Goal: Task Accomplishment & Management: Complete application form

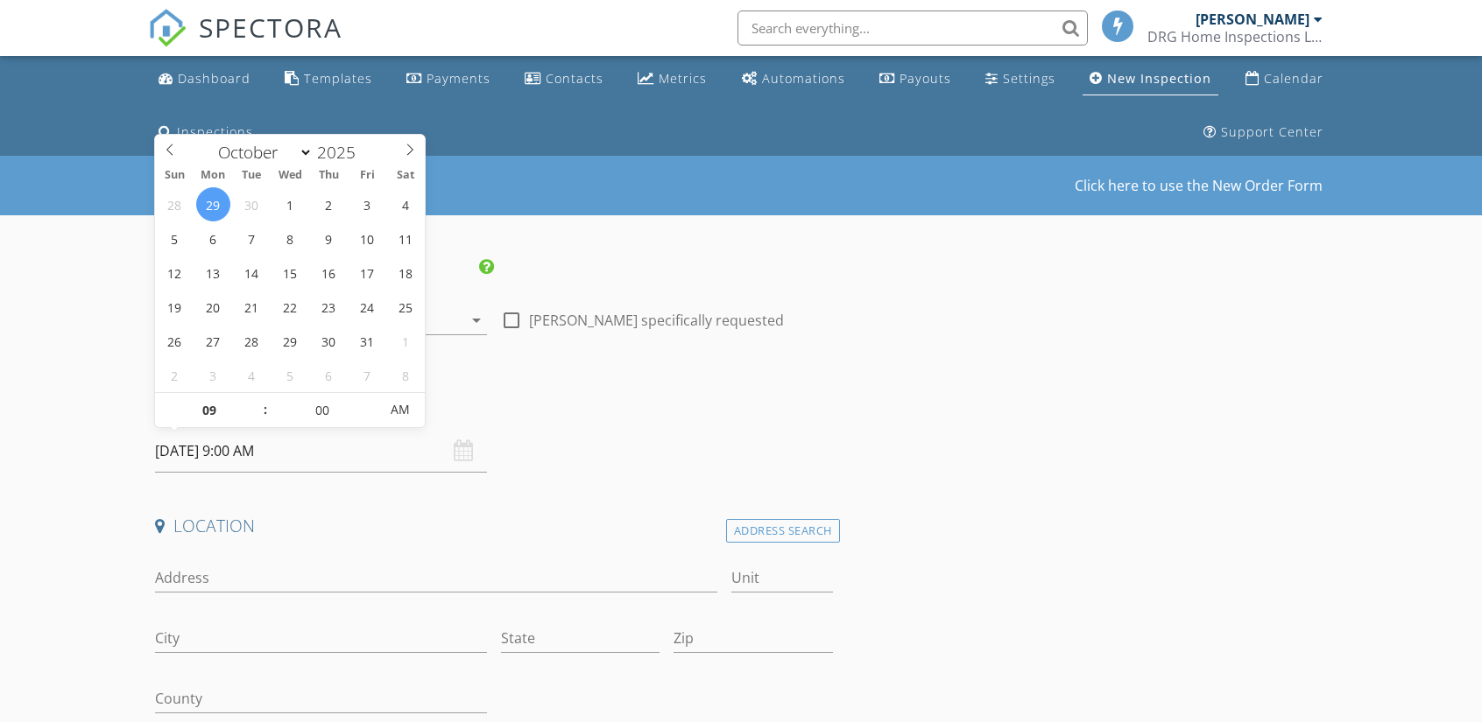
select select "9"
type input "10/07/2025 9:00 AM"
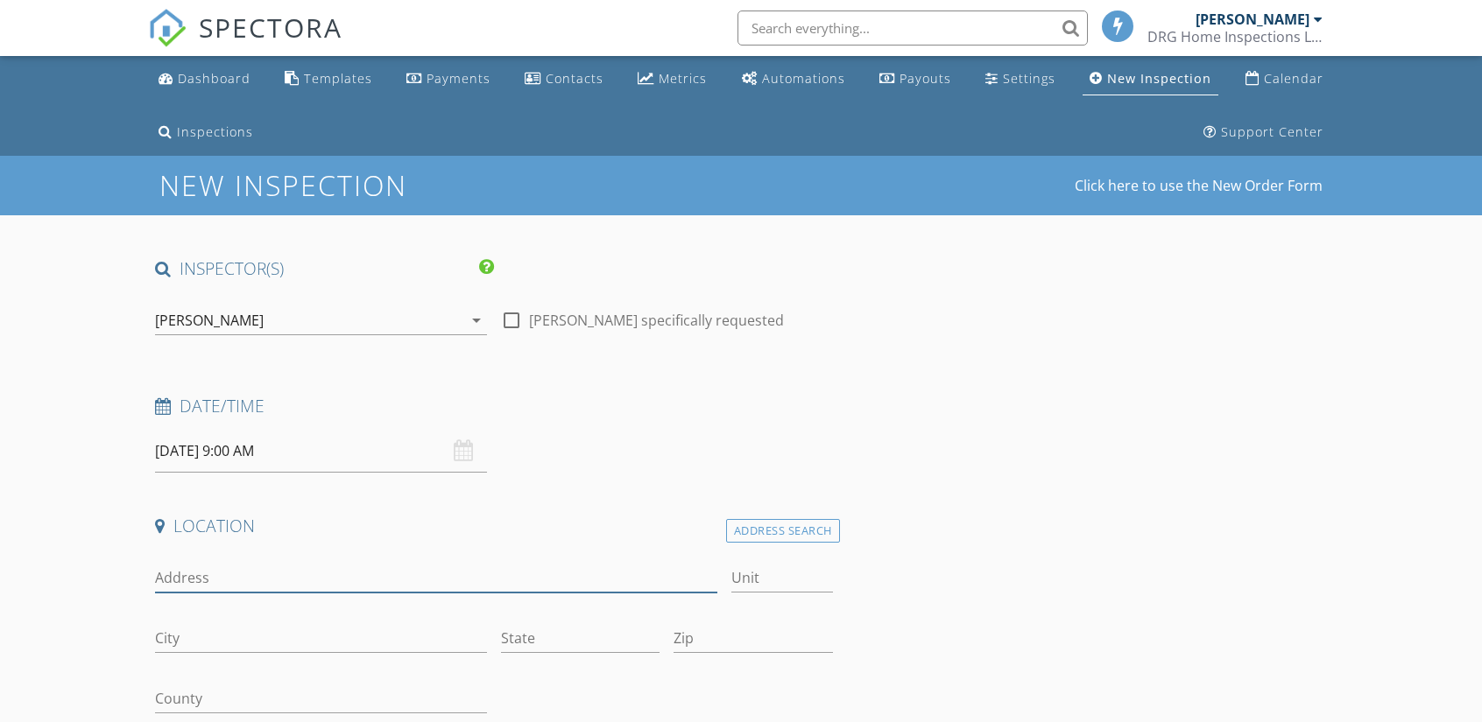
click at [185, 567] on input "Address" at bounding box center [436, 578] width 562 height 29
click at [193, 579] on input "208 westhampton" at bounding box center [436, 578] width 562 height 29
click at [308, 574] on input "208 Westhampton" at bounding box center [436, 578] width 562 height 29
type input "208 Westhampton Ave"
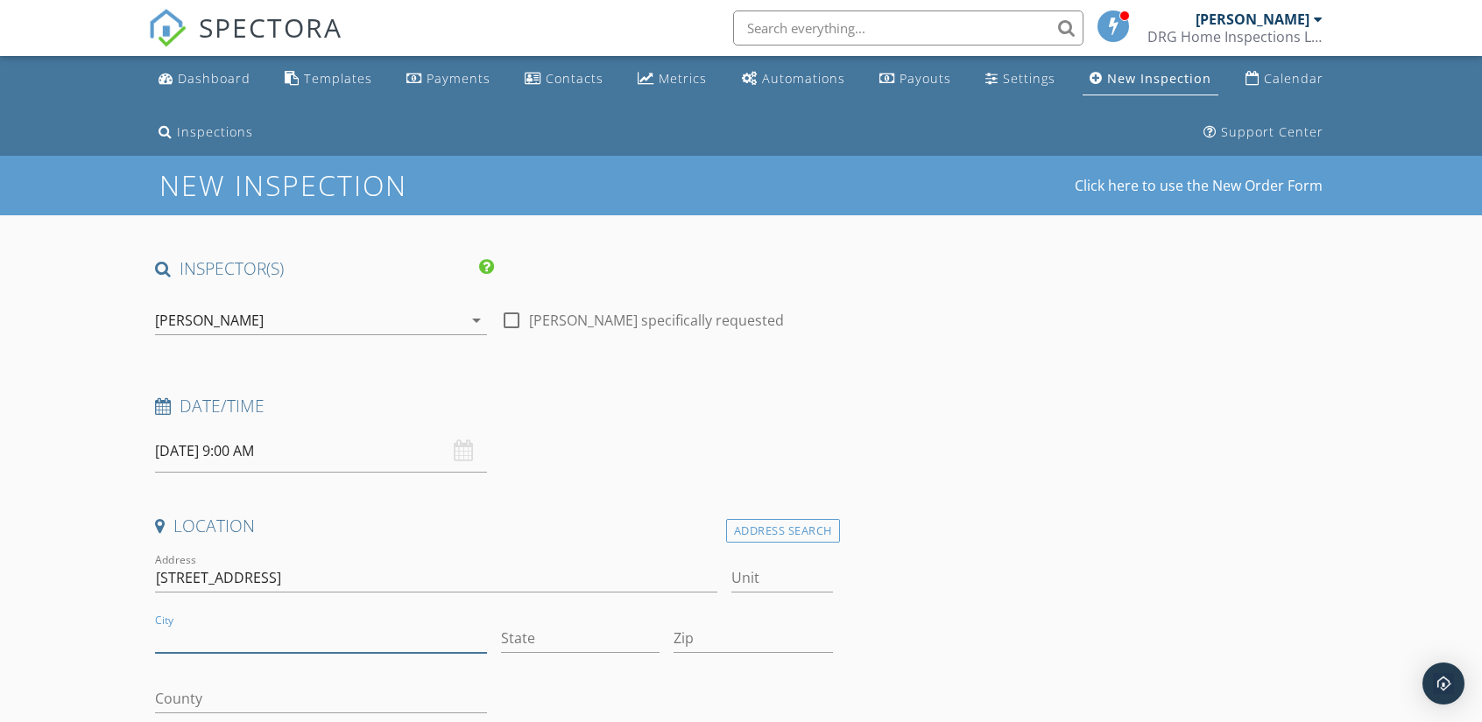
click at [192, 631] on input "City" at bounding box center [321, 638] width 332 height 29
type input "Danville"
click at [539, 645] on input "State" at bounding box center [580, 638] width 159 height 29
type input "Va"
click at [710, 645] on input "Zip" at bounding box center [752, 638] width 159 height 29
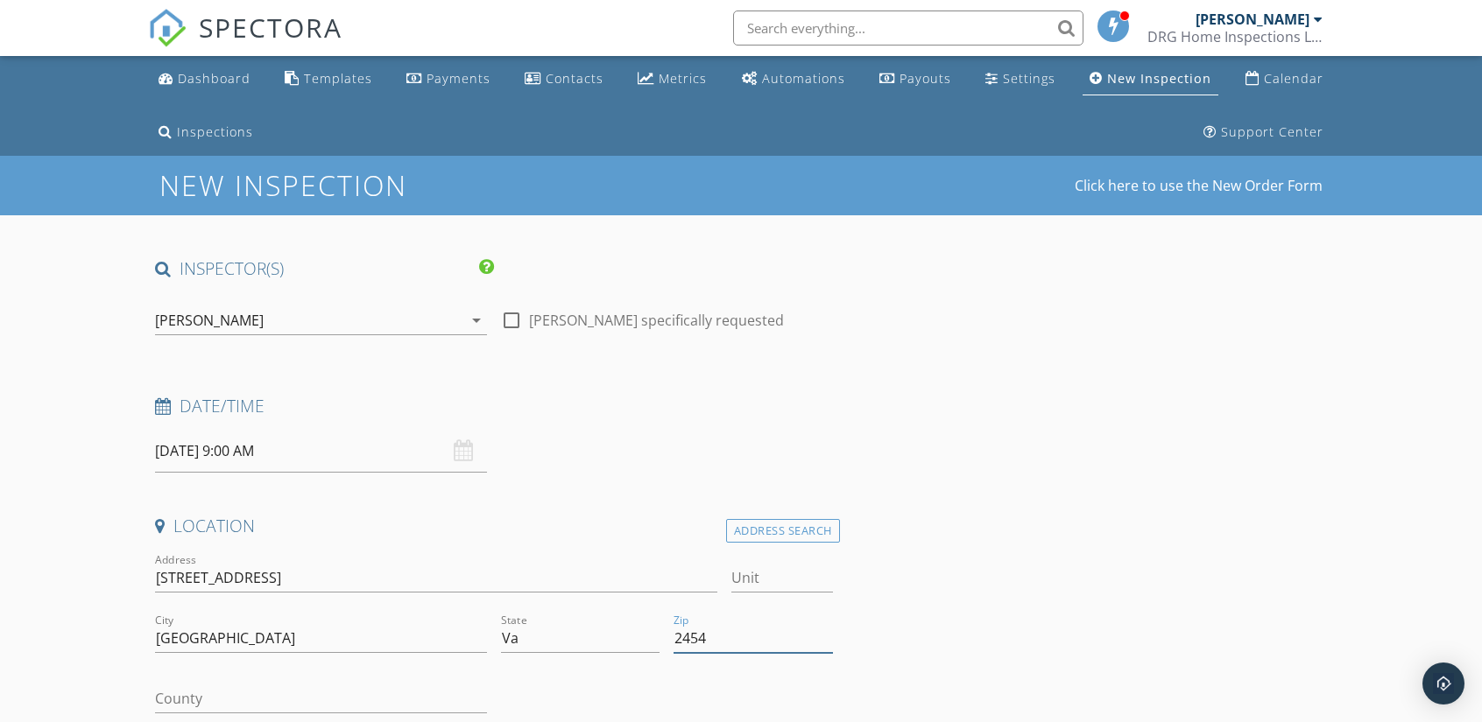
type input "24541"
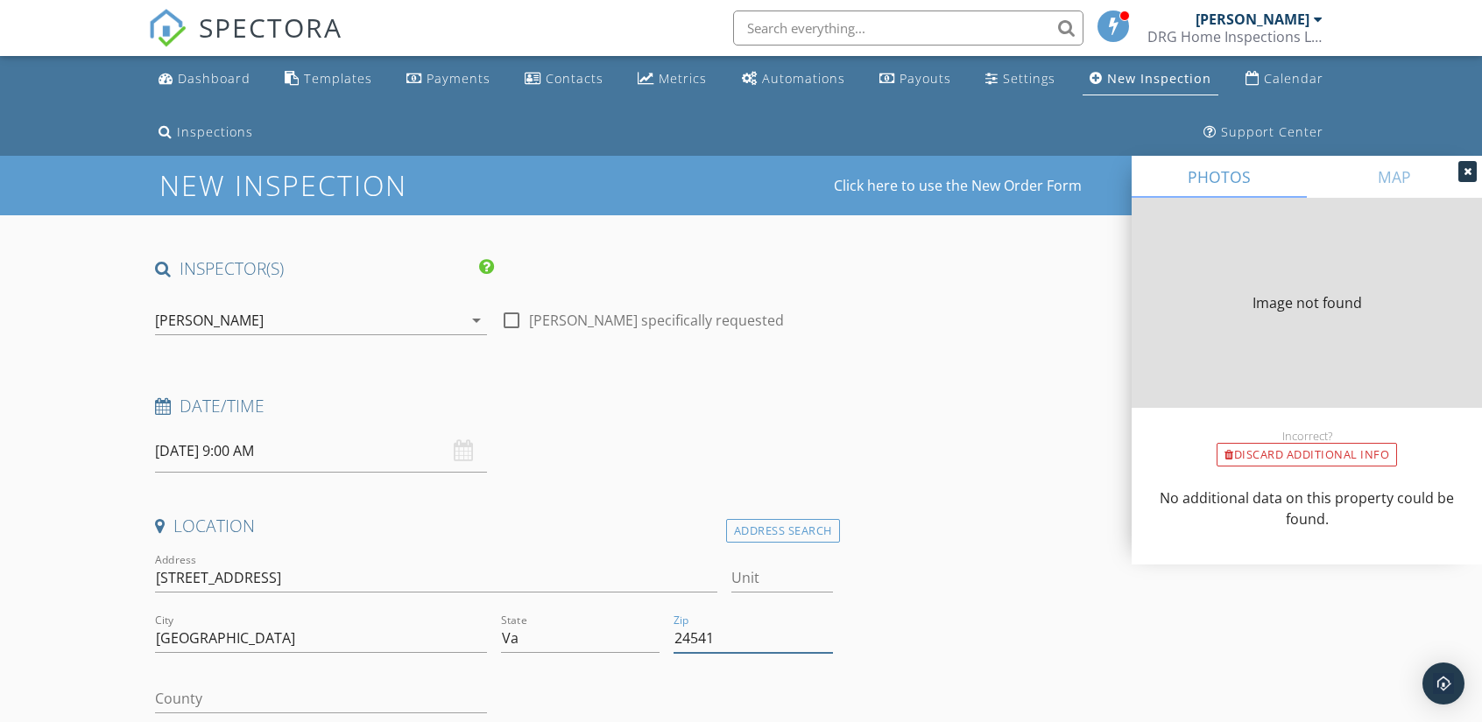
type input "1875"
type input "1925"
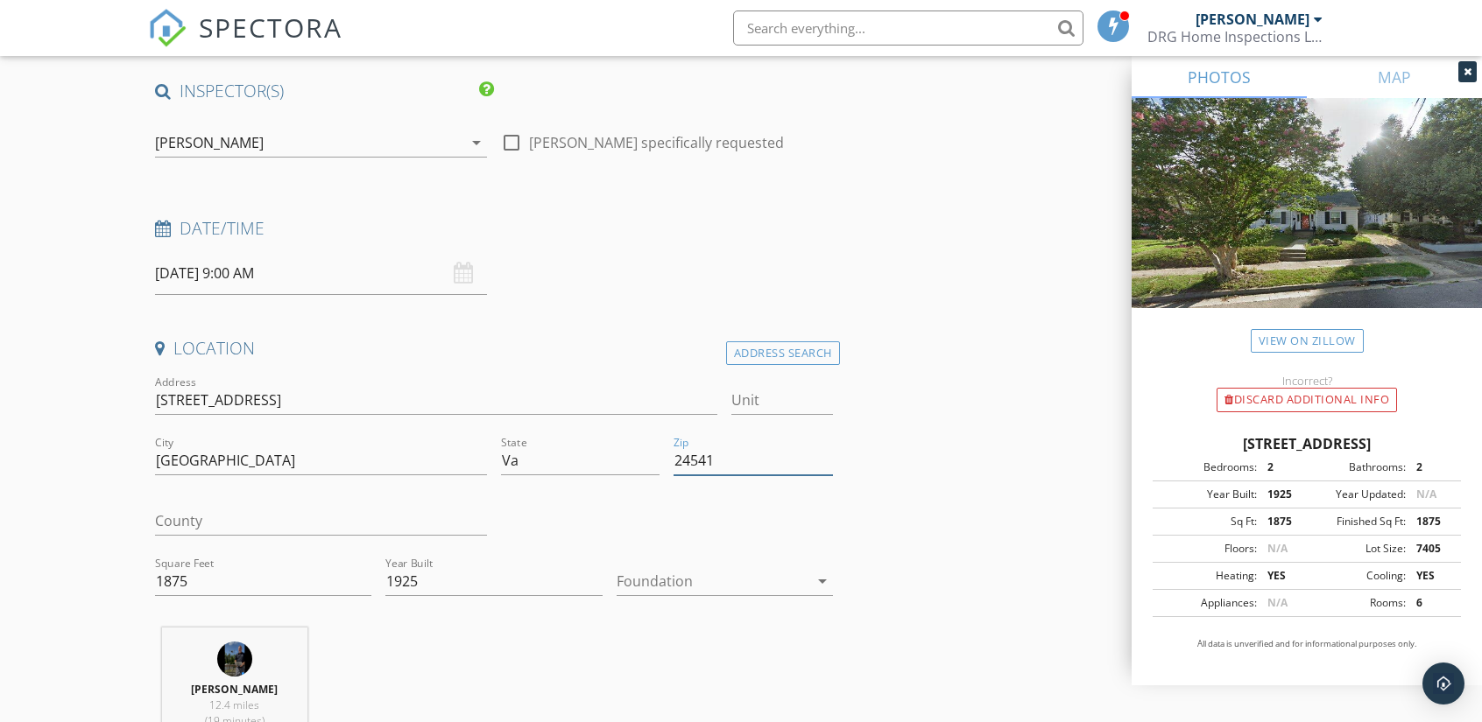
scroll to position [263, 0]
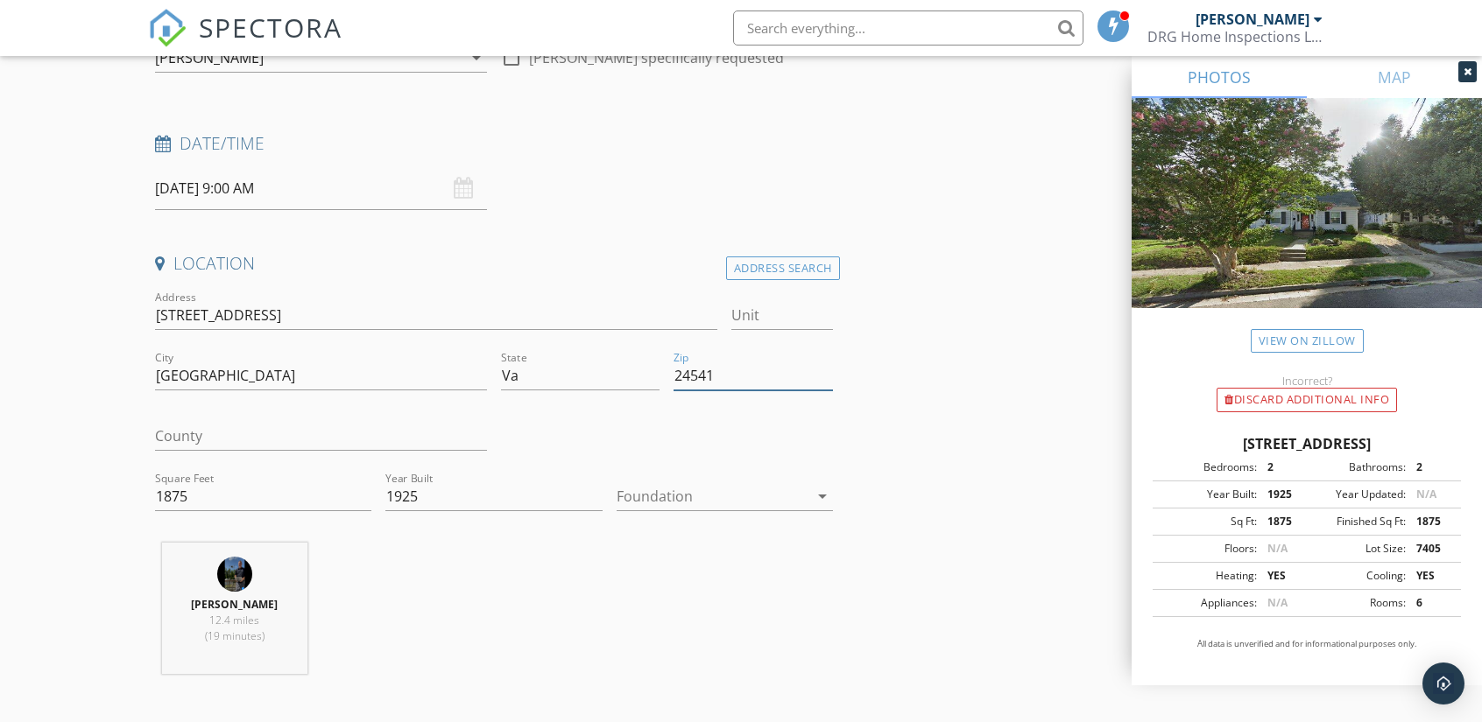
type input "24541"
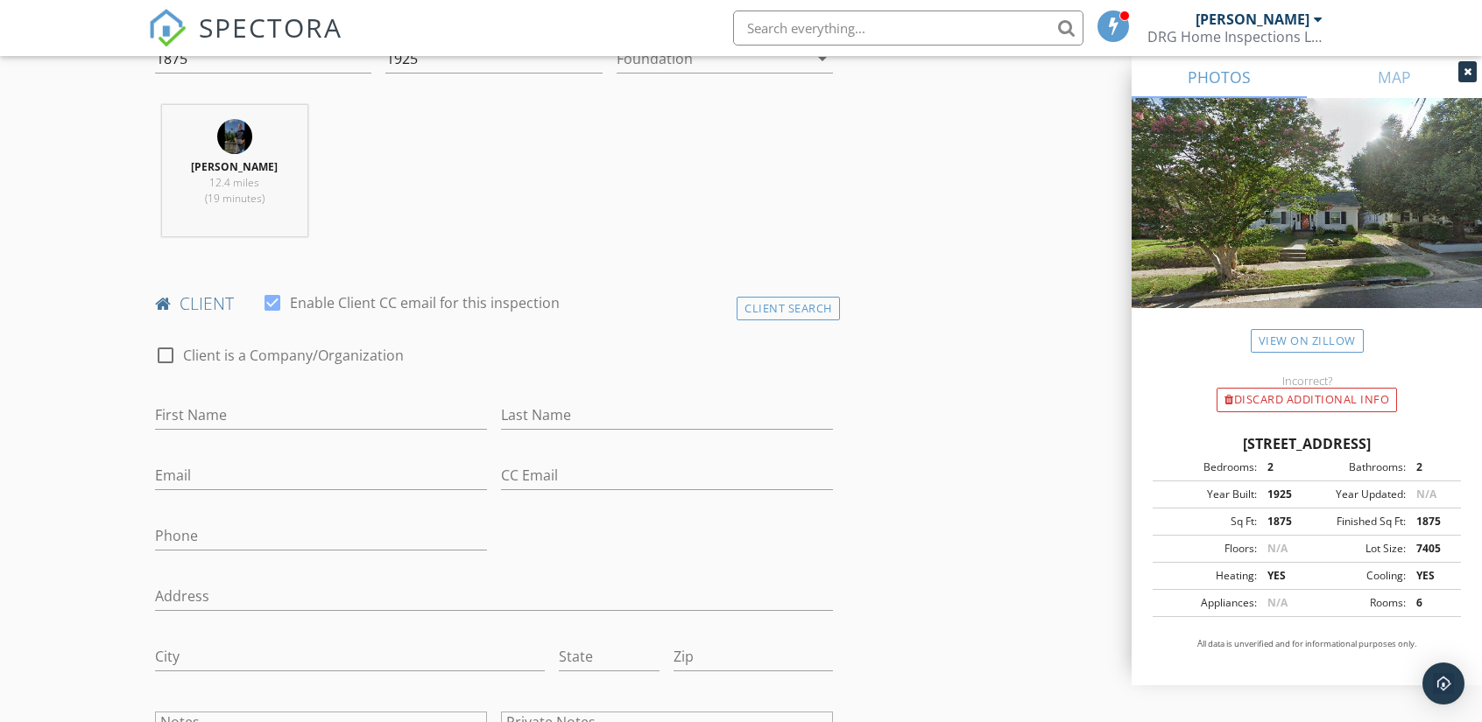
scroll to position [876, 0]
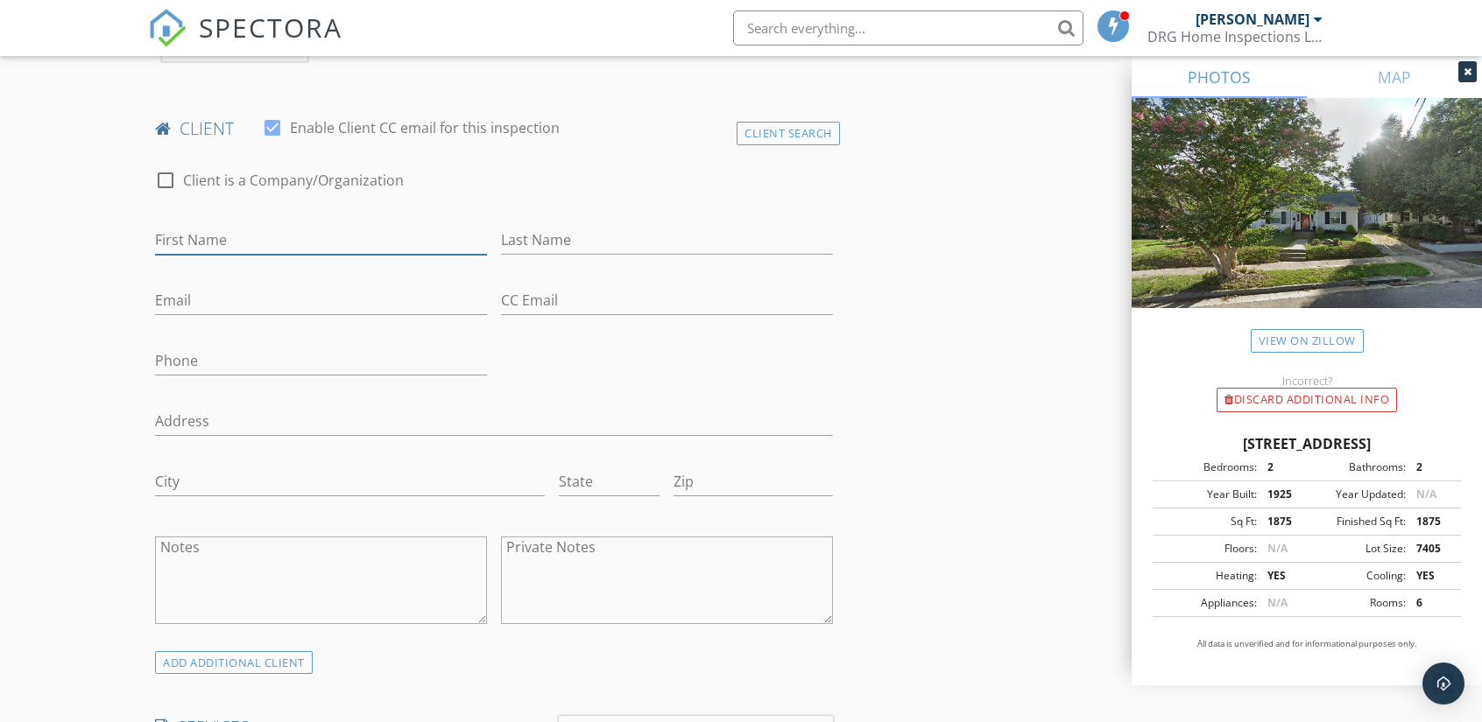
click at [169, 236] on input "First Name" at bounding box center [321, 240] width 332 height 29
type input "[PERSON_NAME]"
click at [548, 233] on input "Last Name" at bounding box center [667, 240] width 332 height 29
type input "[PERSON_NAME]"
click at [200, 302] on input "Email" at bounding box center [321, 300] width 332 height 29
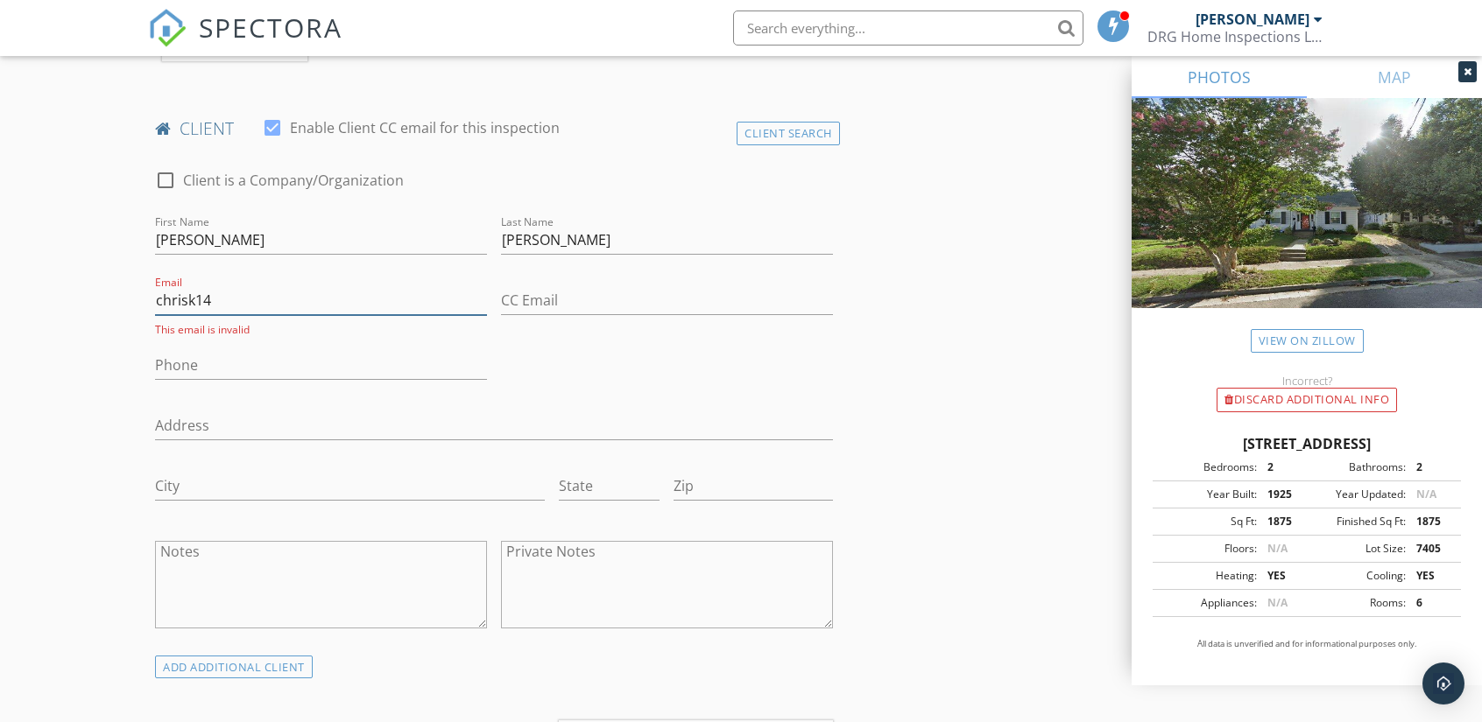
type input "Chrisk14@vt.edu"
click at [186, 357] on input "Phone" at bounding box center [321, 361] width 332 height 29
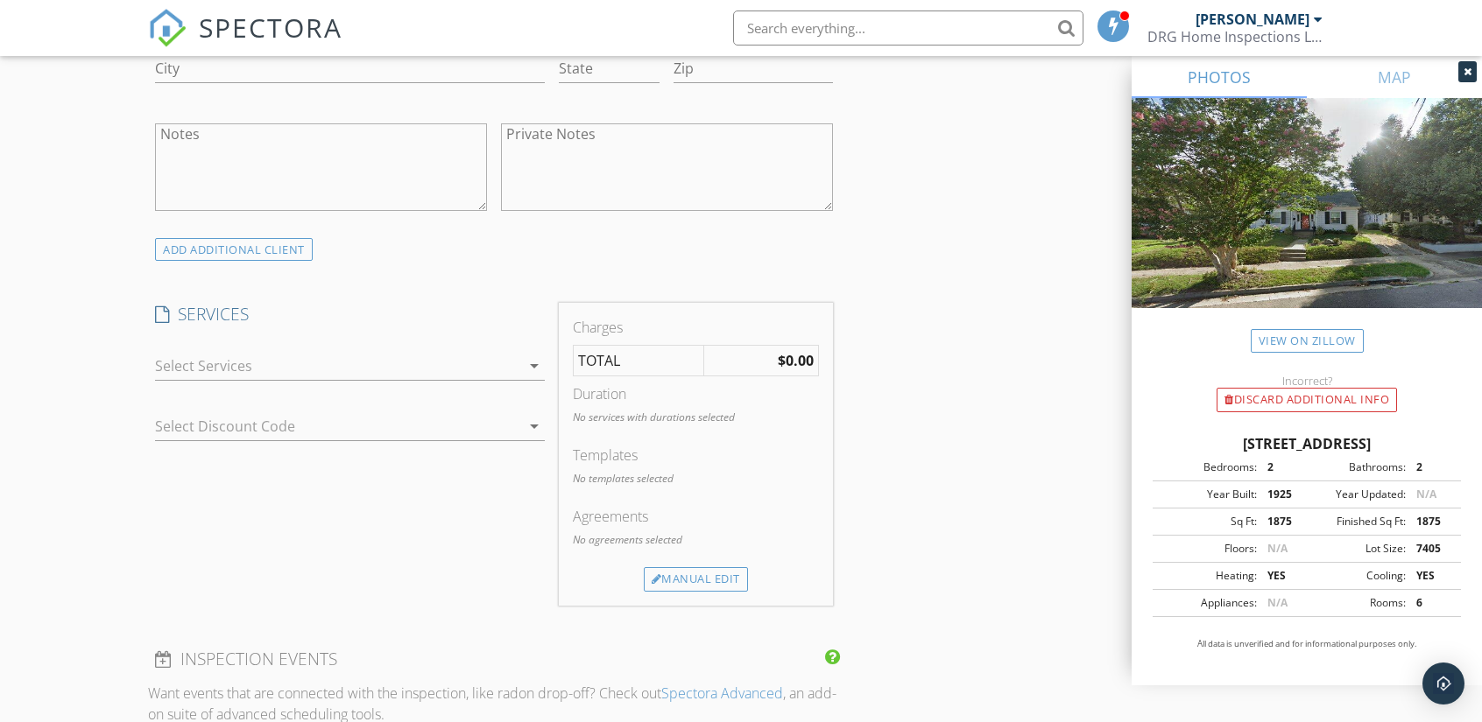
scroll to position [1314, 0]
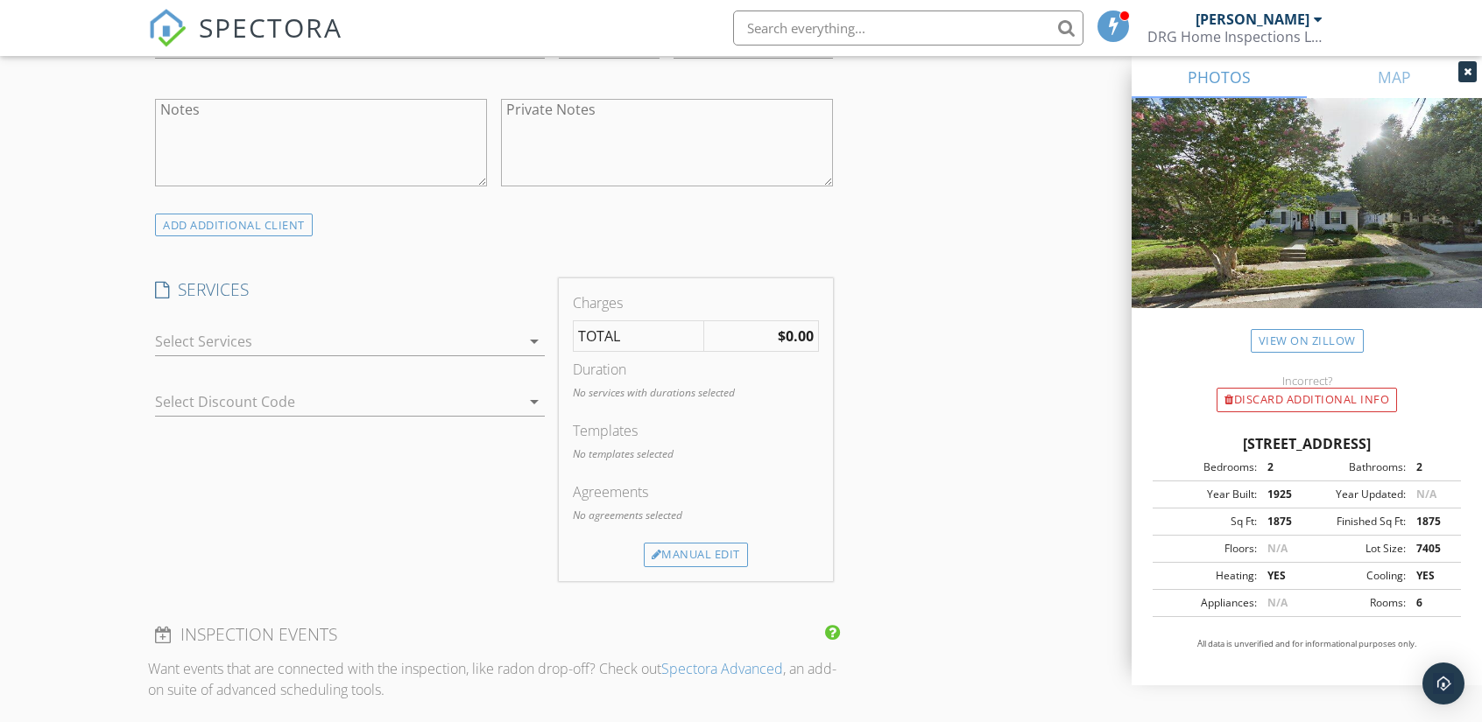
type input "[PHONE_NUMBER]"
click at [179, 335] on div at bounding box center [337, 342] width 365 height 28
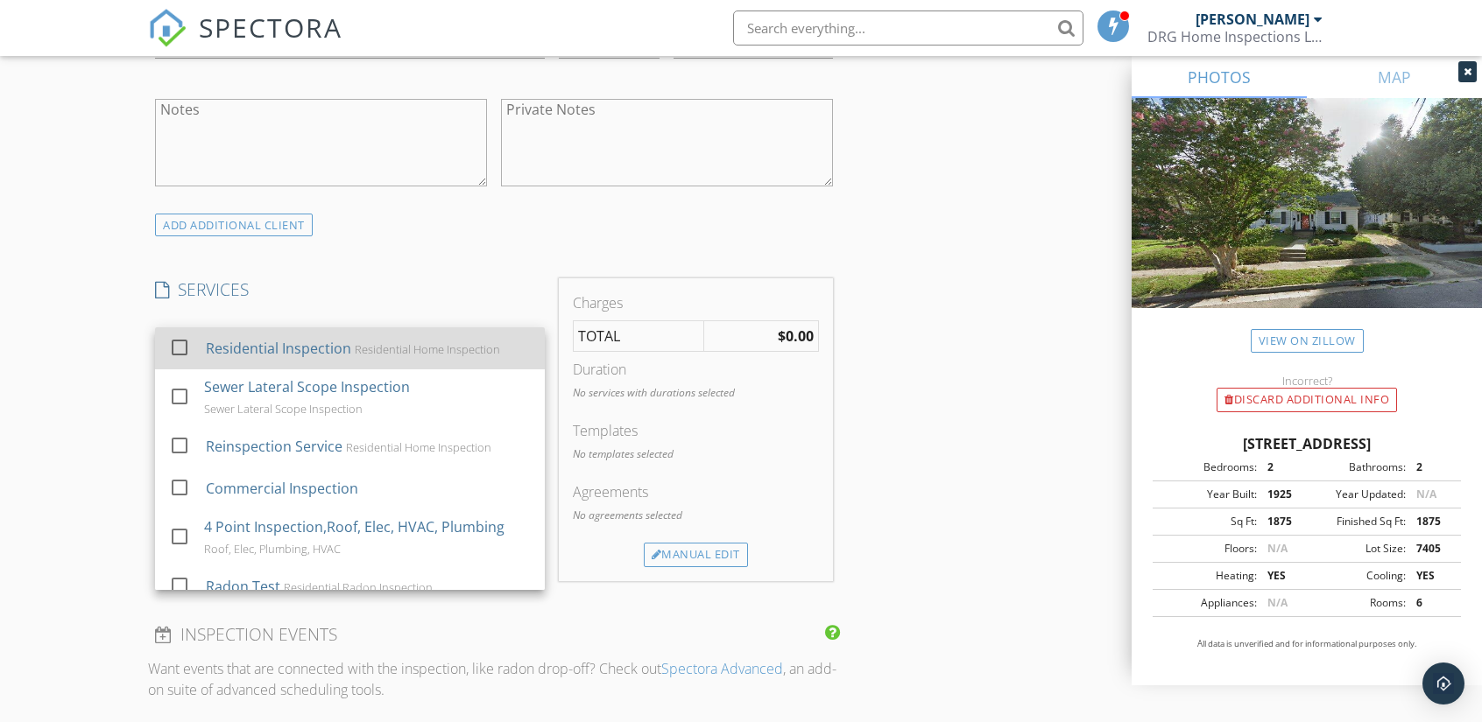
click at [187, 344] on div at bounding box center [180, 348] width 30 height 30
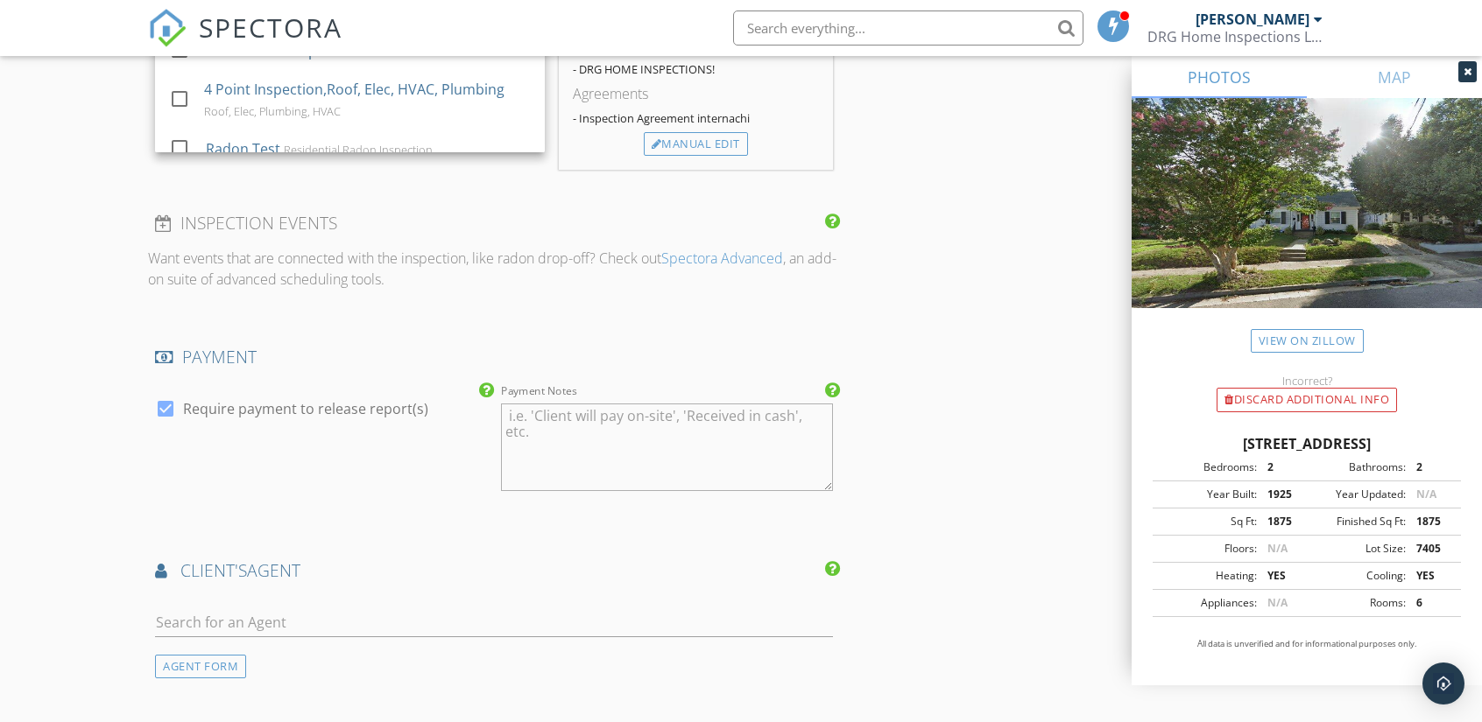
scroll to position [1927, 0]
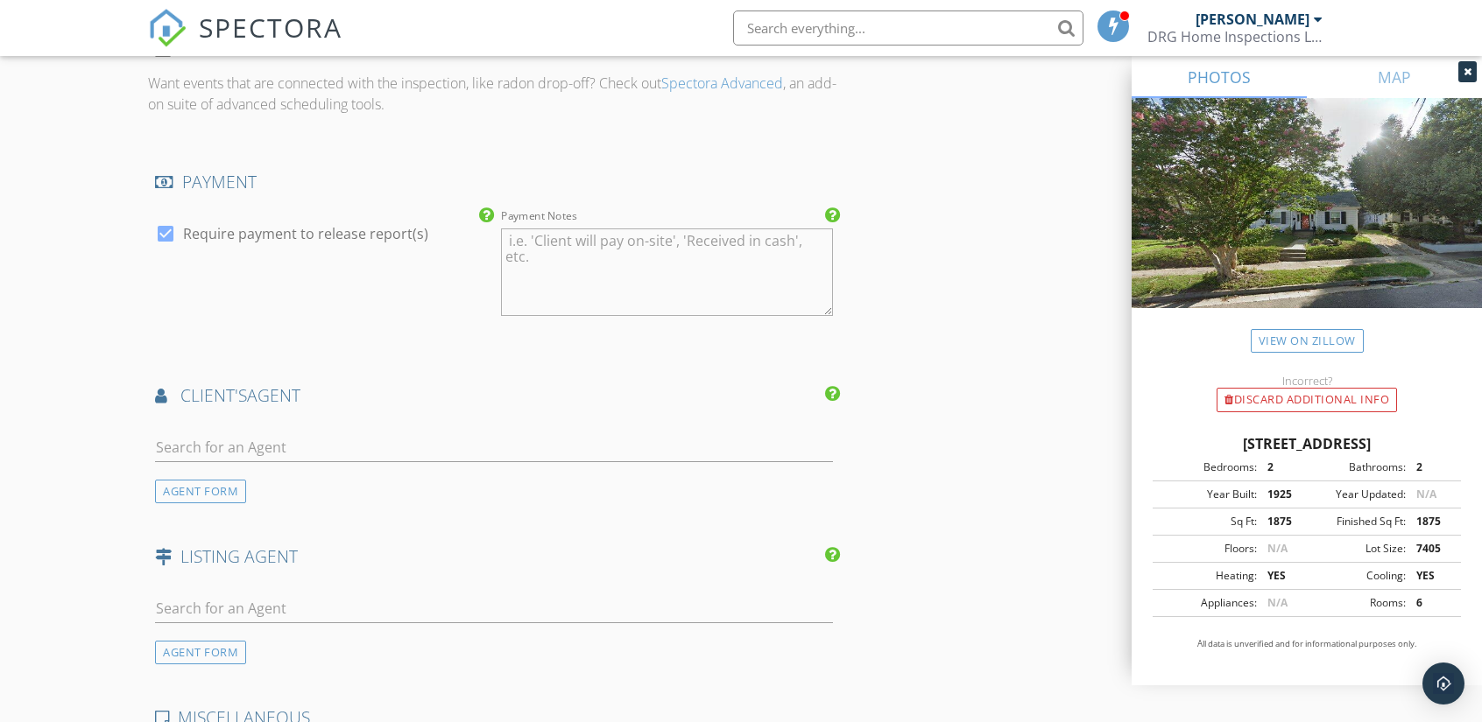
click at [202, 425] on div at bounding box center [494, 451] width 678 height 57
click at [205, 433] on input "text" at bounding box center [494, 447] width 678 height 29
type input "kevi"
click at [217, 477] on div "[PERSON_NAME]" at bounding box center [268, 479] width 126 height 21
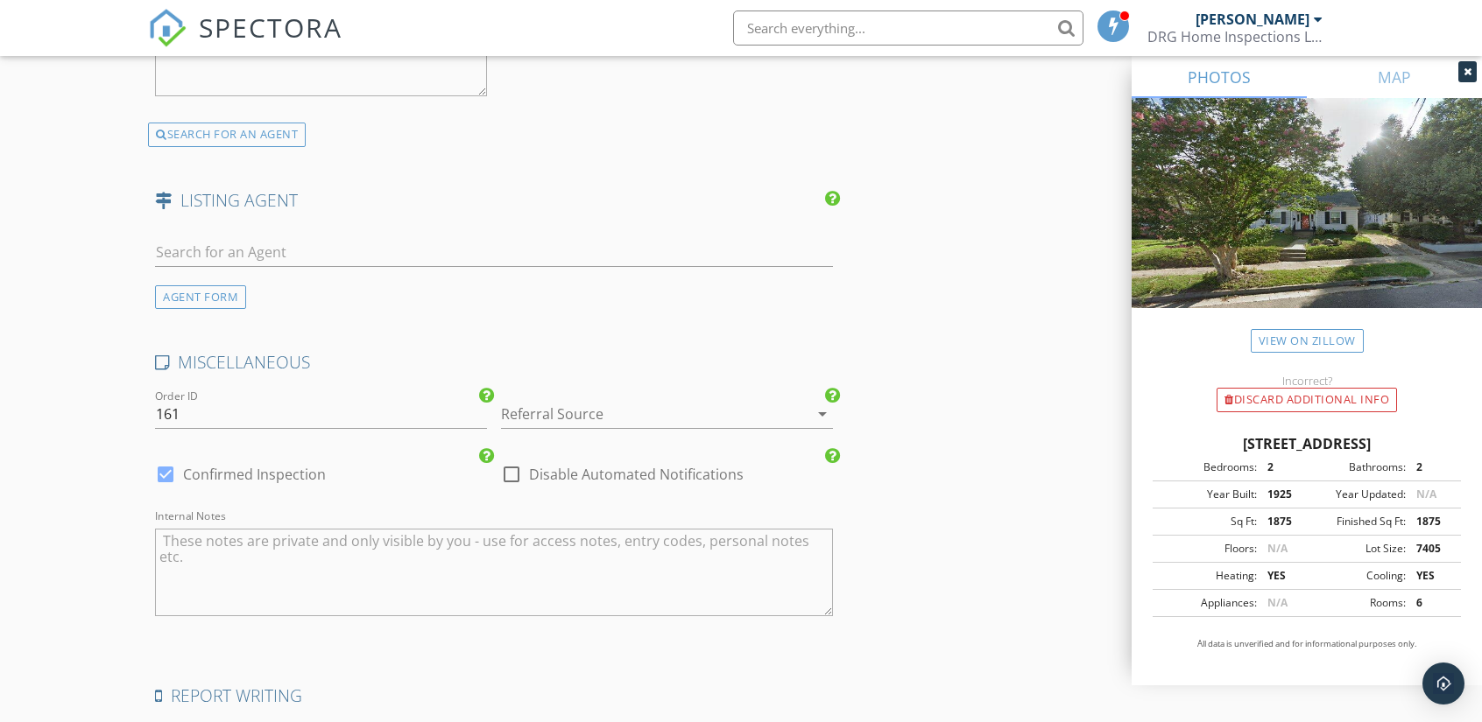
scroll to position [3030, 0]
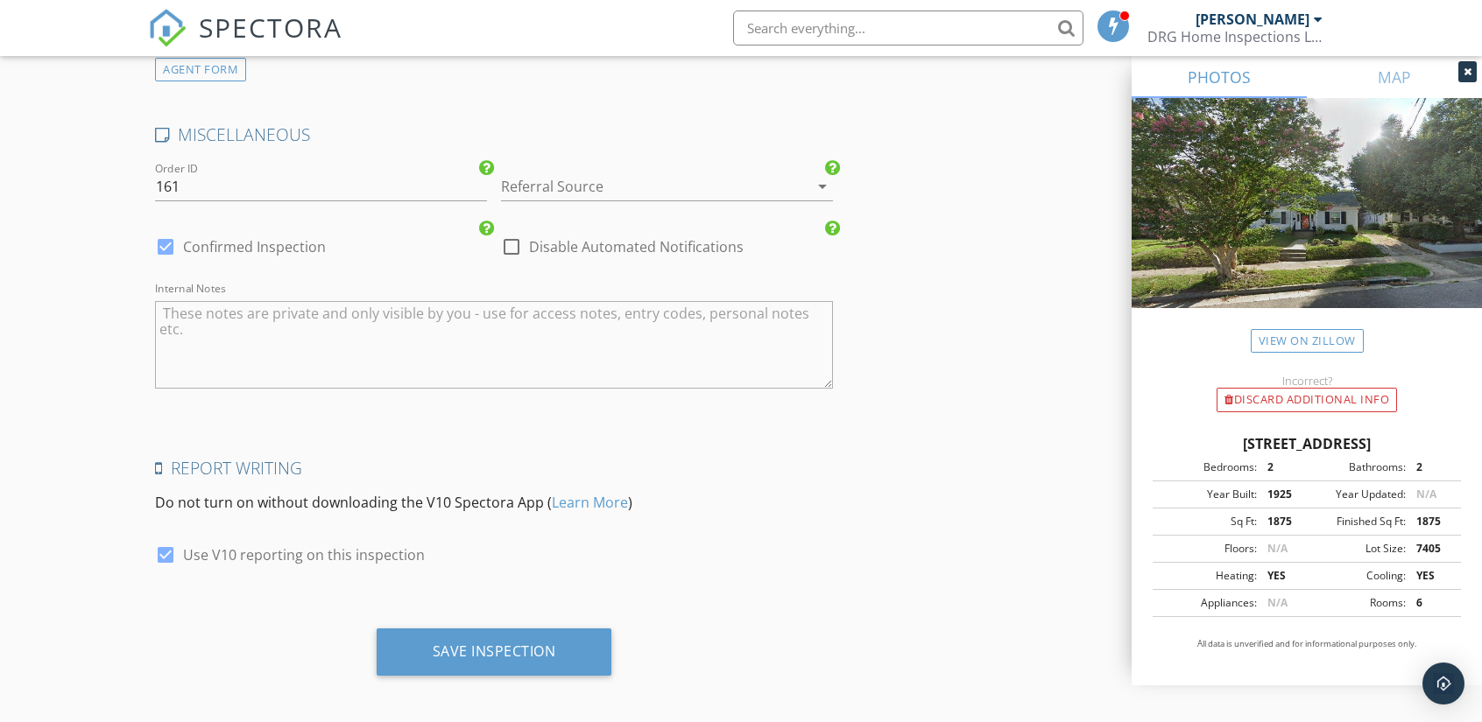
click at [171, 308] on textarea "Internal Notes" at bounding box center [494, 345] width 678 height 88
type textarea "N"
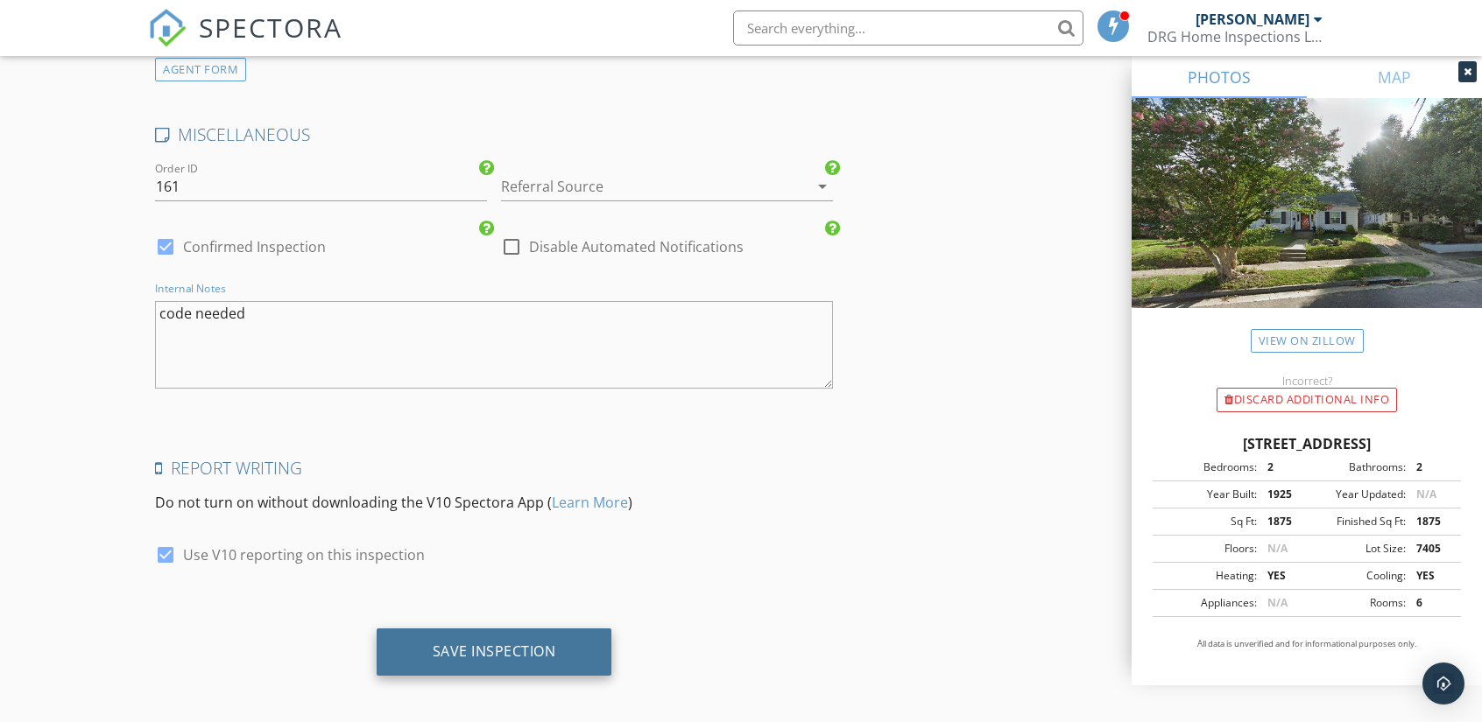
type textarea "code needed"
click at [484, 644] on div "Save Inspection" at bounding box center [494, 652] width 123 height 18
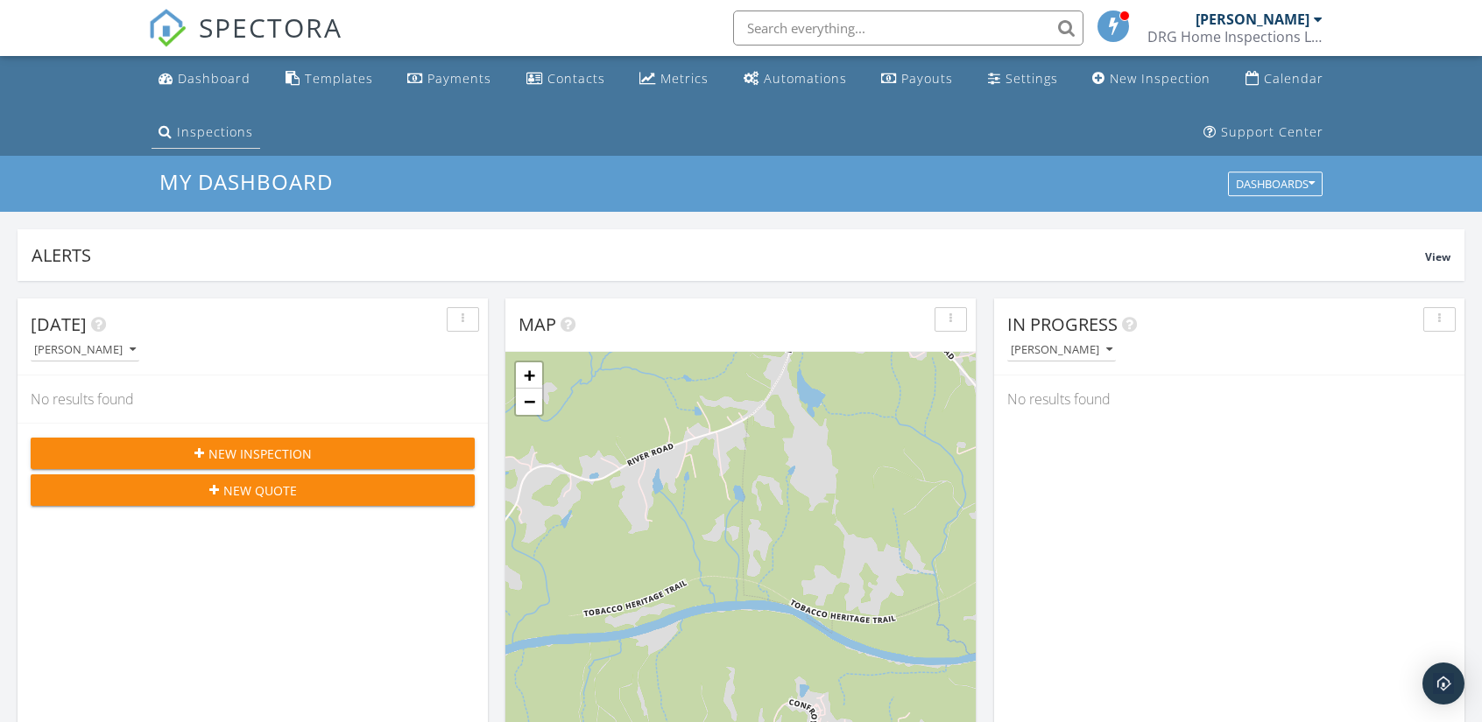
click at [199, 136] on div "Inspections" at bounding box center [215, 131] width 76 height 17
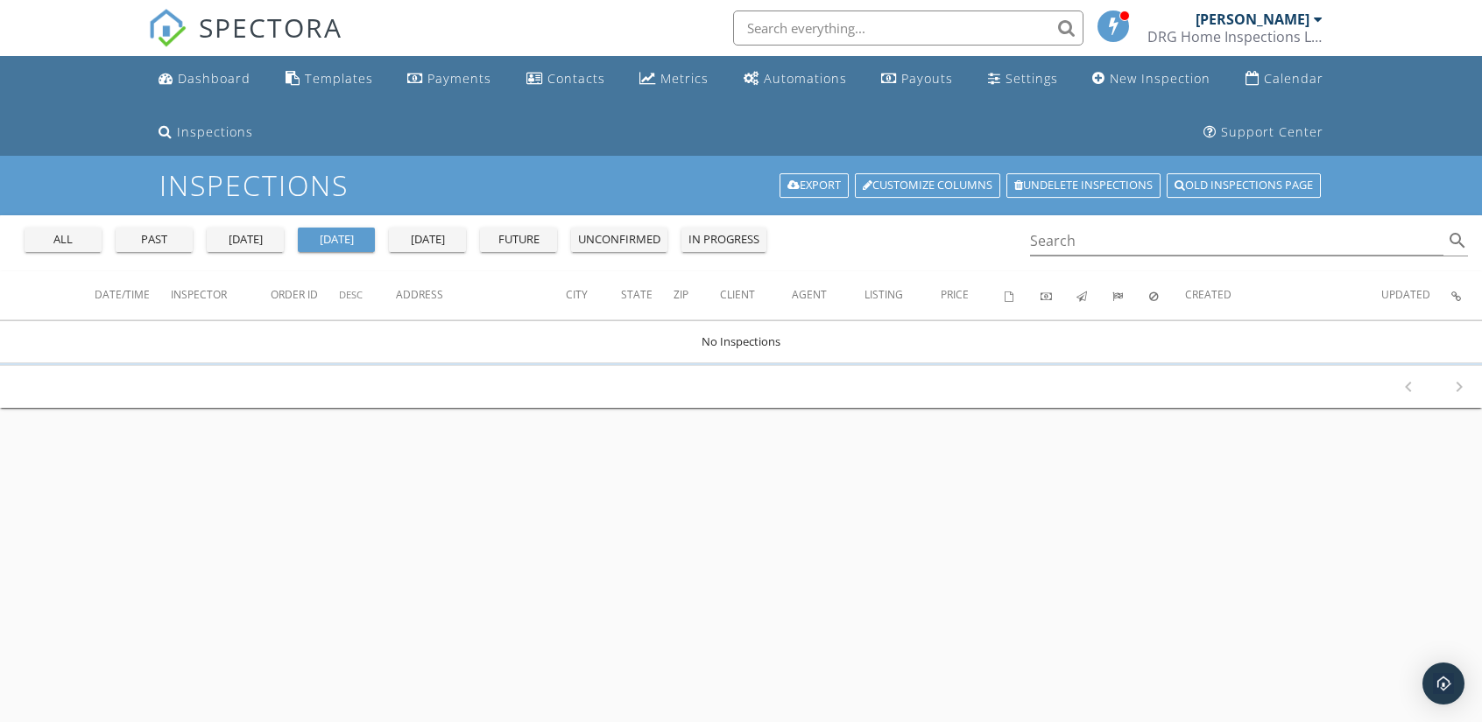
click at [58, 248] on button "all" at bounding box center [63, 240] width 77 height 25
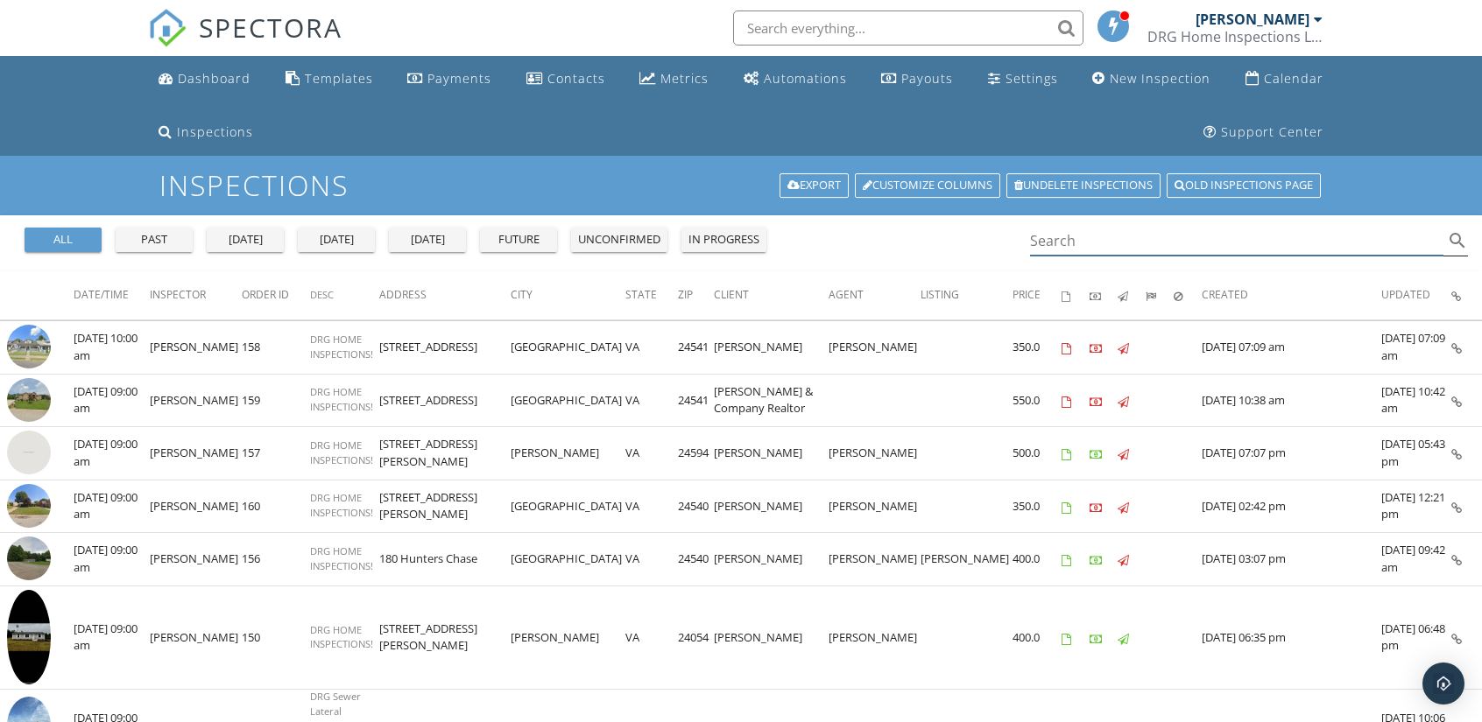
click at [1059, 239] on input "Search" at bounding box center [1236, 241] width 413 height 29
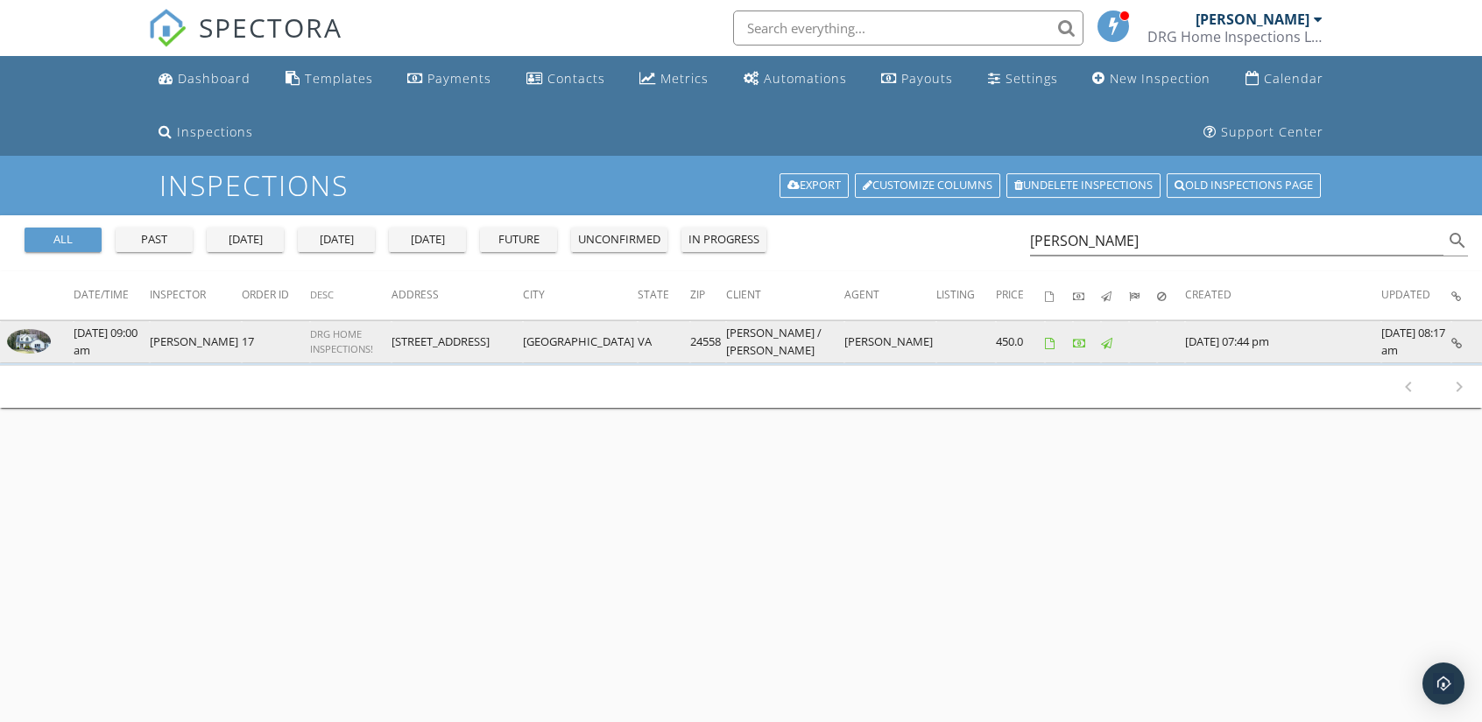
click at [32, 342] on img at bounding box center [29, 341] width 44 height 25
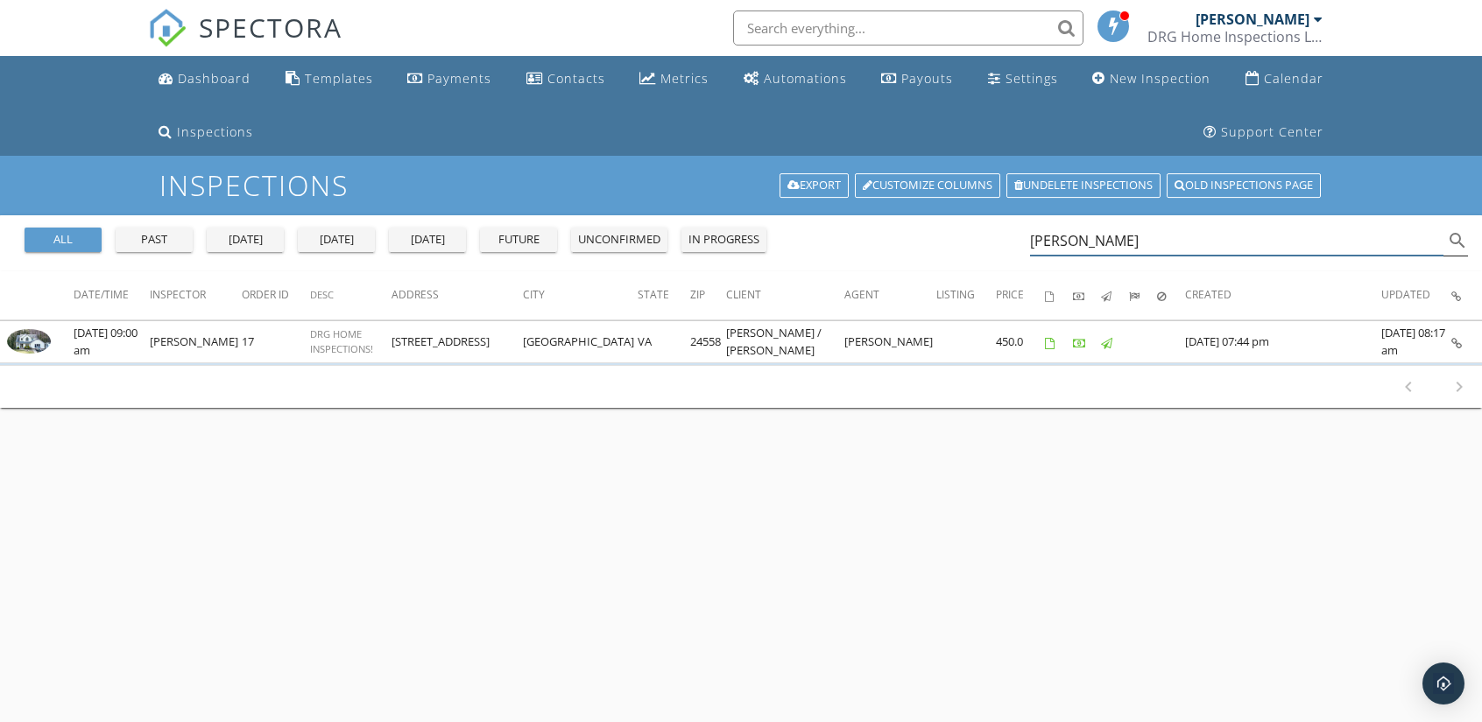
click at [1096, 238] on input "kendall" at bounding box center [1236, 241] width 413 height 29
click at [1030, 239] on input "kendall" at bounding box center [1236, 241] width 413 height 29
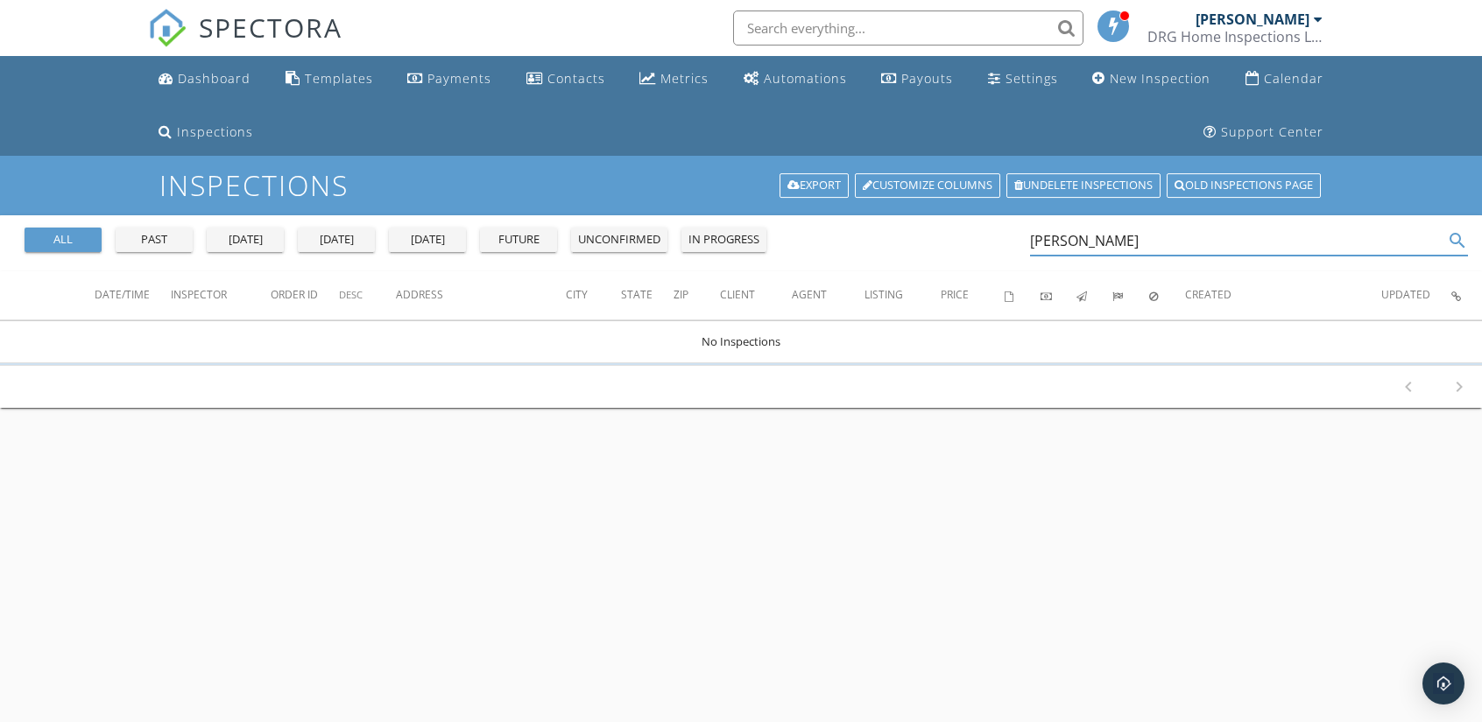
click at [1141, 243] on input "Chris kendall" at bounding box center [1236, 241] width 413 height 29
type input "Chris kendal"
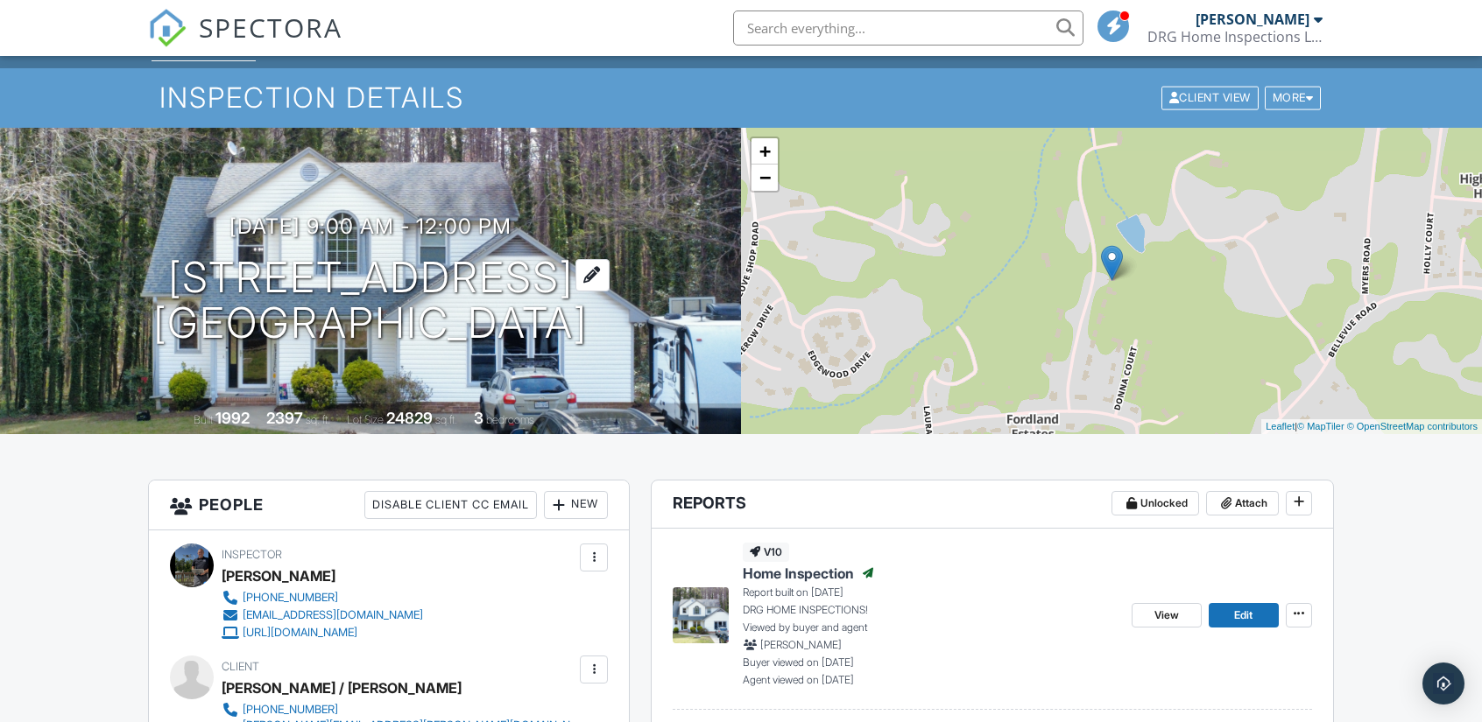
scroll to position [88, 0]
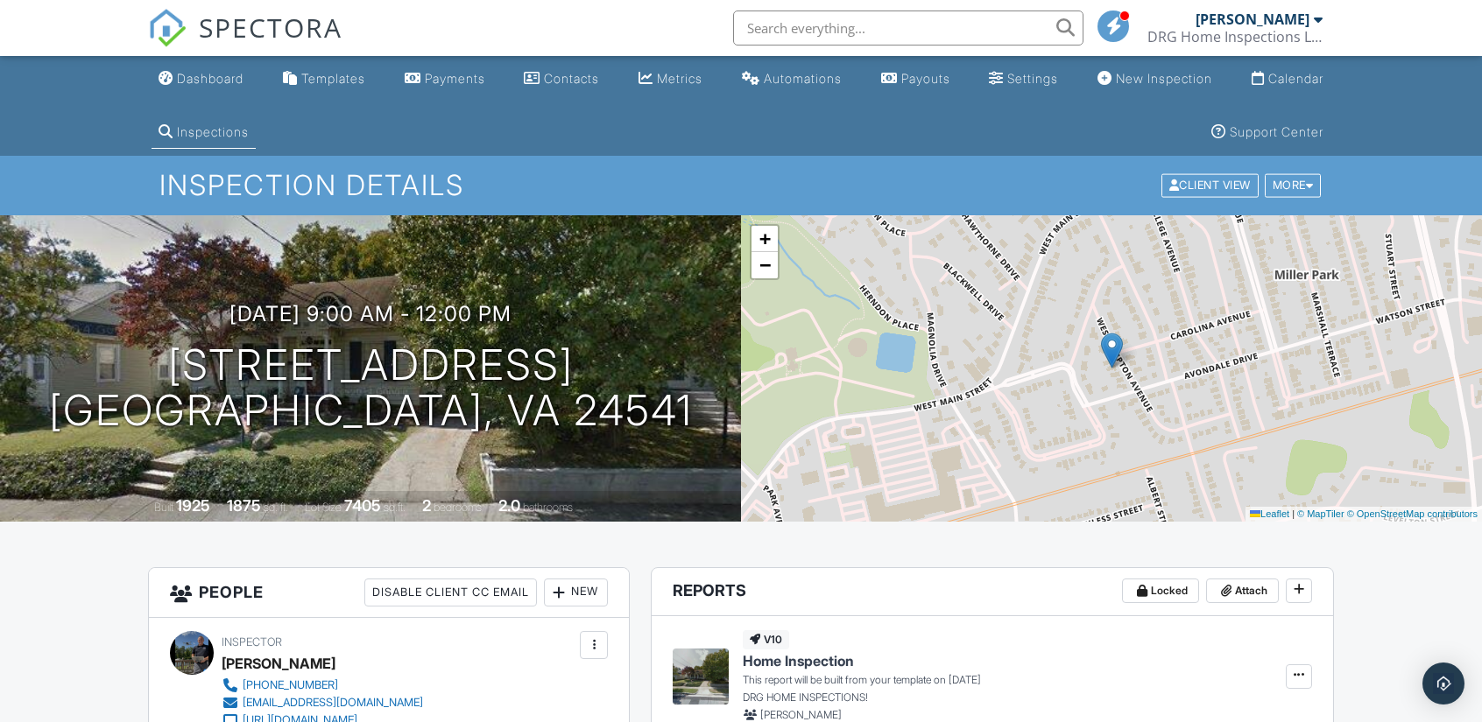
click at [168, 24] on img at bounding box center [167, 28] width 39 height 39
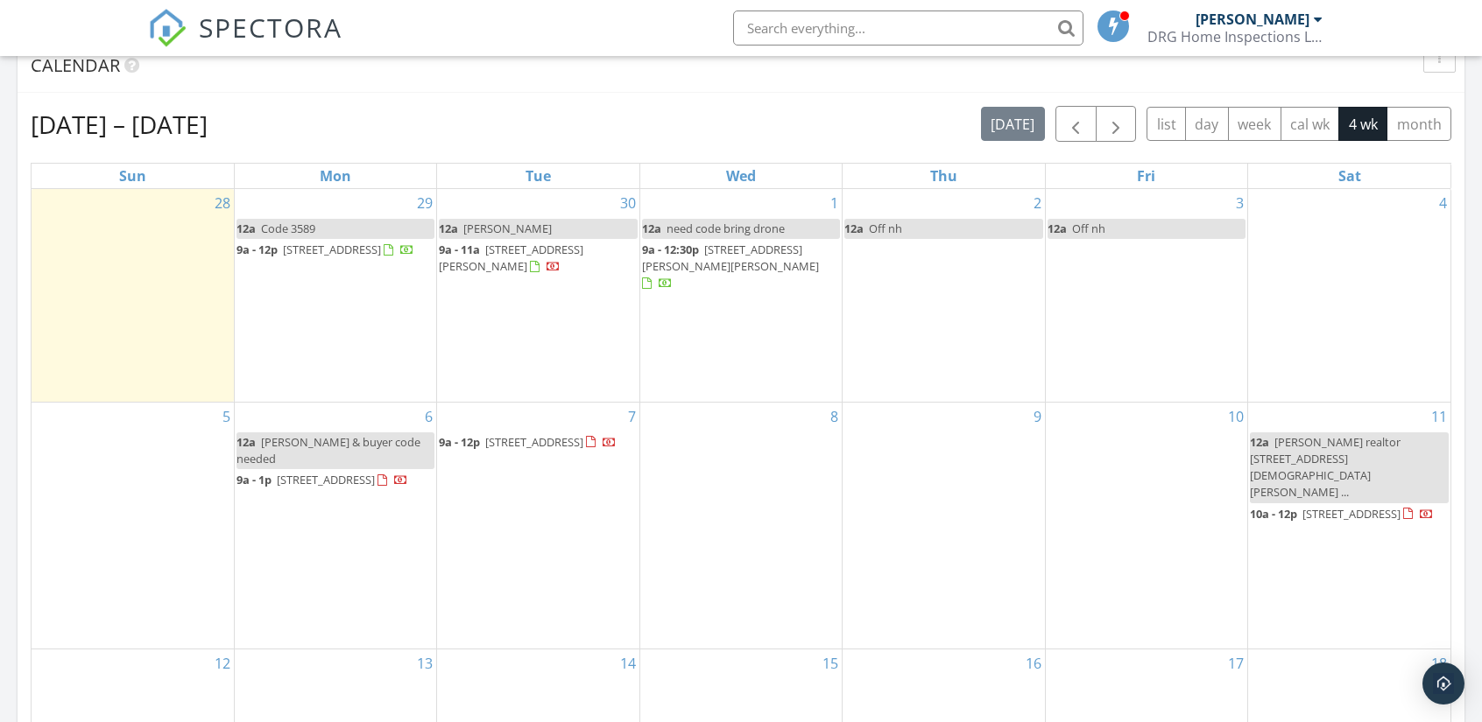
scroll to position [788, 0]
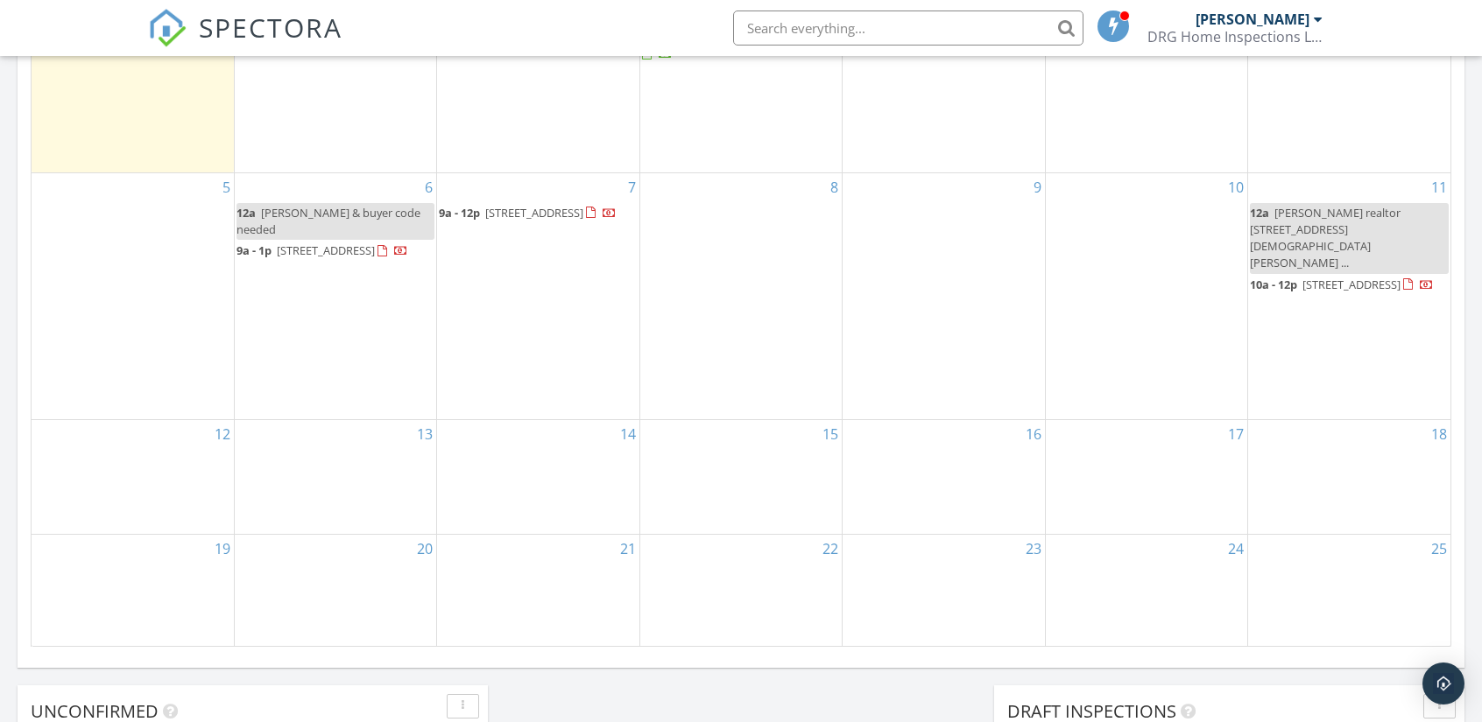
scroll to position [1011, 0]
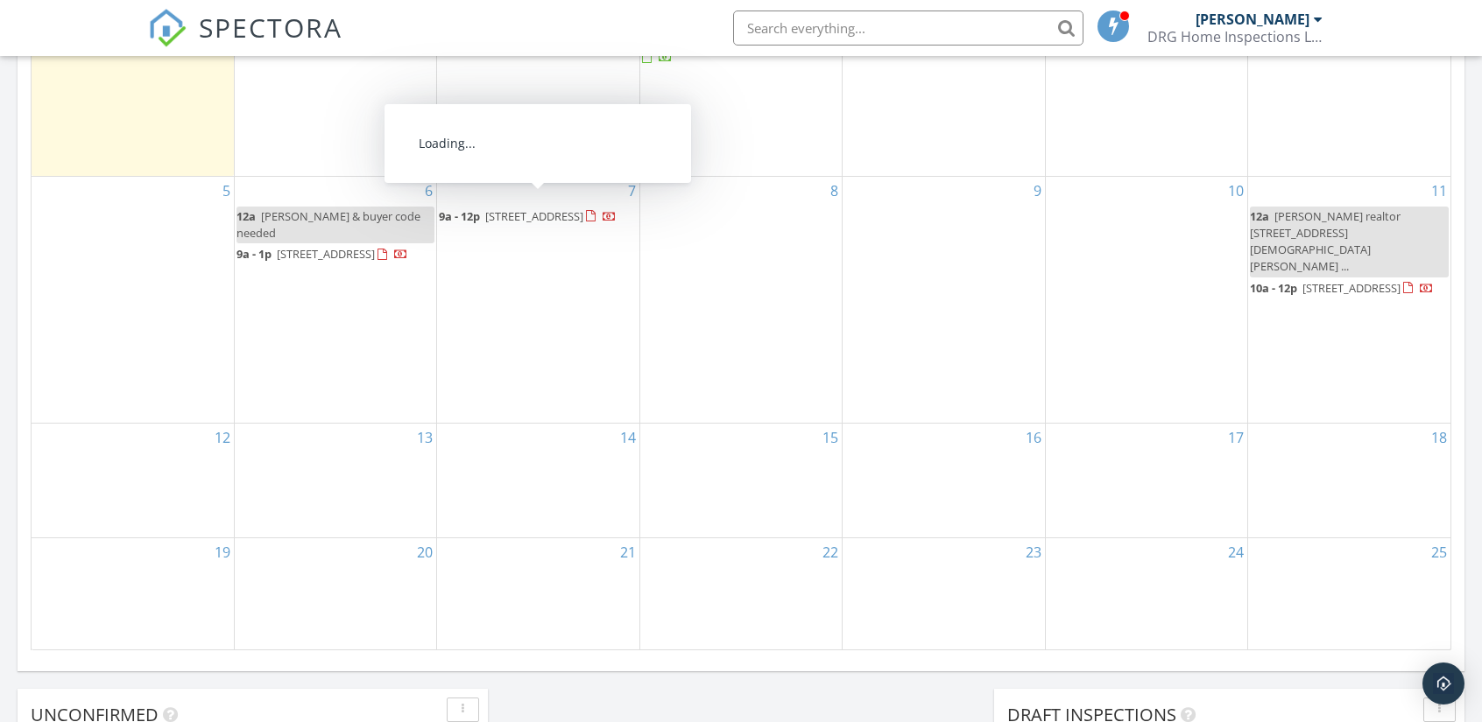
click at [485, 218] on span "[STREET_ADDRESS]" at bounding box center [534, 216] width 98 height 16
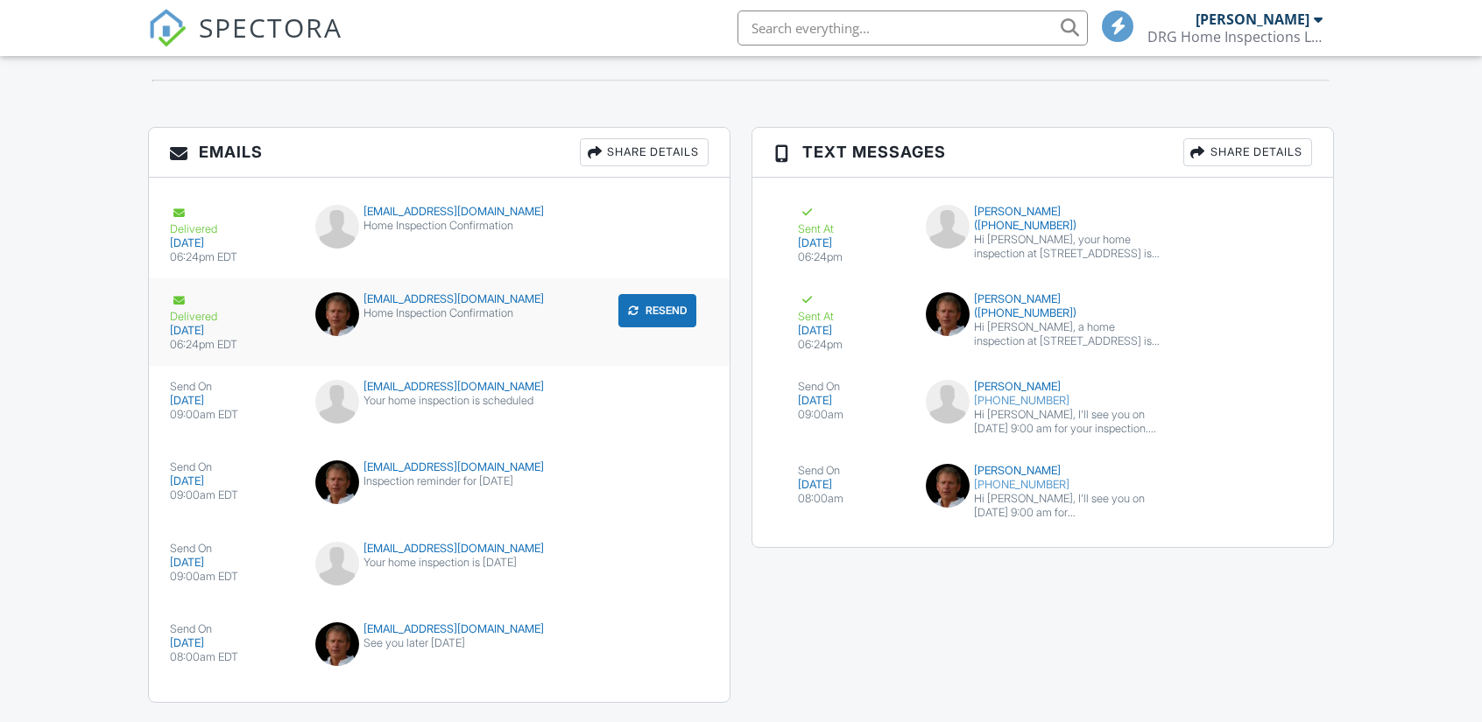
scroll to position [2005, 0]
